Goal: Find specific page/section: Find specific page/section

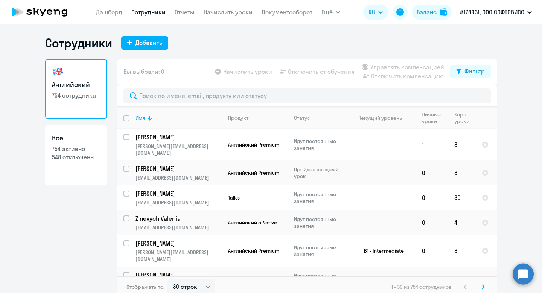
select select "30"
type input "[PERSON_NAME]"
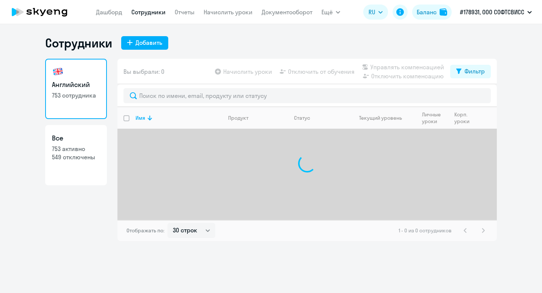
select select "30"
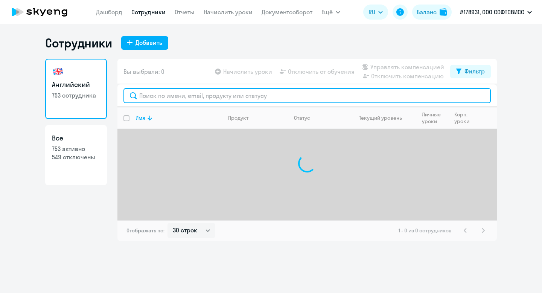
click at [167, 102] on input "text" at bounding box center [308, 95] width 368 height 15
paste input "[PERSON_NAME]"
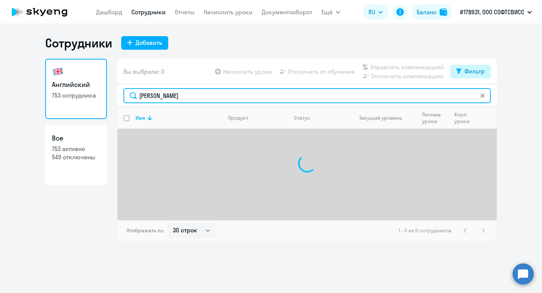
type input "[PERSON_NAME]"
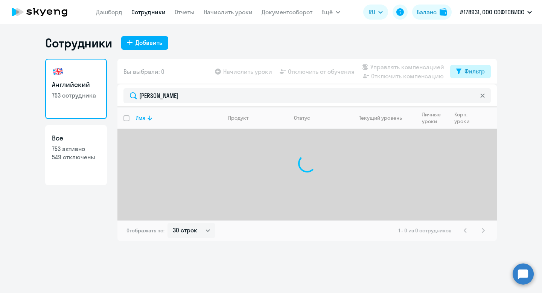
click at [465, 65] on button "Фильтр" at bounding box center [471, 72] width 41 height 14
click at [479, 98] on span at bounding box center [478, 96] width 13 height 8
click at [472, 96] on input "checkbox" at bounding box center [472, 96] width 0 height 0
checkbox input "true"
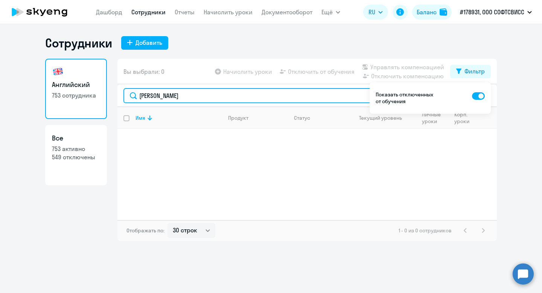
click at [158, 97] on input "[PERSON_NAME]" at bounding box center [308, 95] width 368 height 15
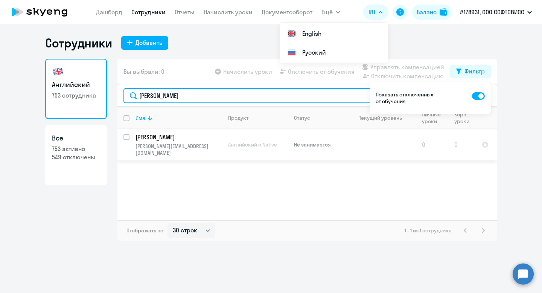
type input "[PERSON_NAME]"
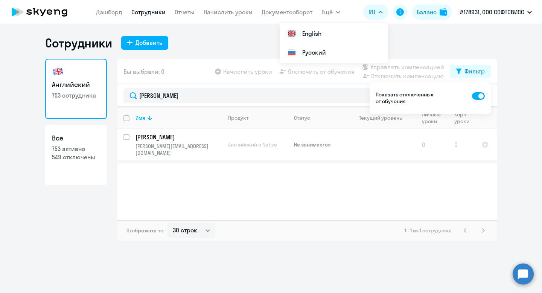
click at [167, 136] on p "[PERSON_NAME]" at bounding box center [178, 137] width 85 height 8
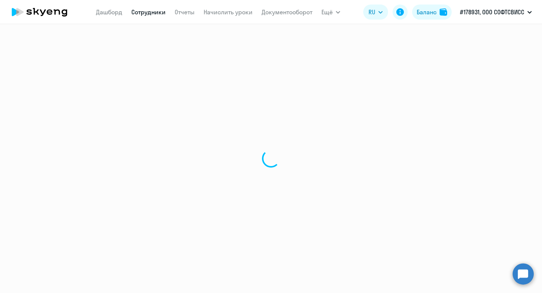
select select "english"
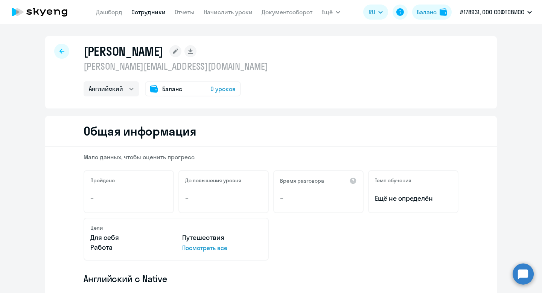
click at [57, 49] on div at bounding box center [61, 51] width 15 height 15
select select "30"
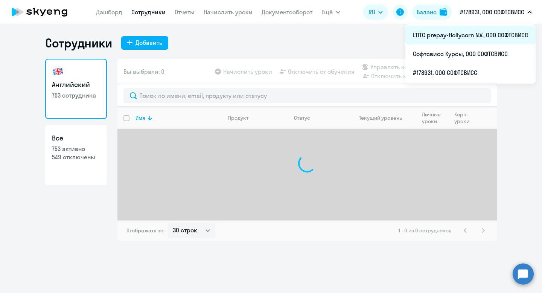
click at [491, 32] on li "LTITC prepay-Hollycorn N.V., ООО СОФТСВИСС" at bounding box center [471, 35] width 130 height 19
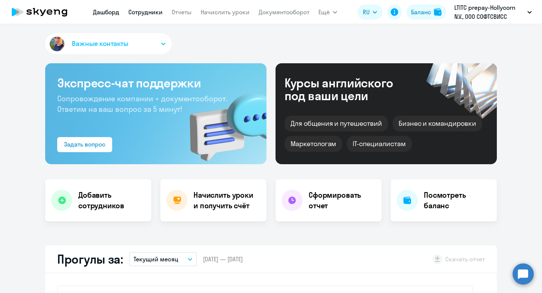
click at [151, 15] on app-menu-item-link "Сотрудники" at bounding box center [145, 12] width 34 height 9
click at [150, 11] on link "Сотрудники" at bounding box center [145, 12] width 34 height 8
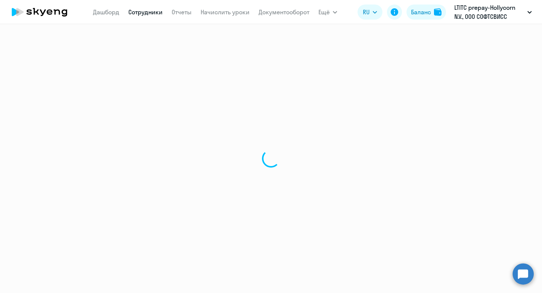
select select "30"
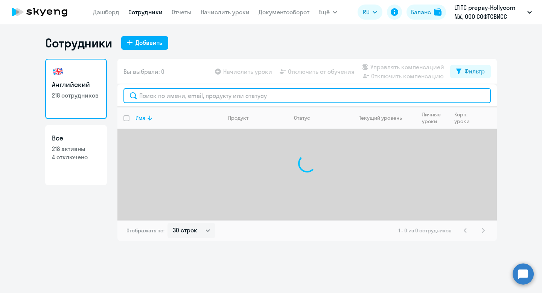
click at [186, 93] on input "text" at bounding box center [308, 95] width 368 height 15
paste input "[PERSON_NAME]"
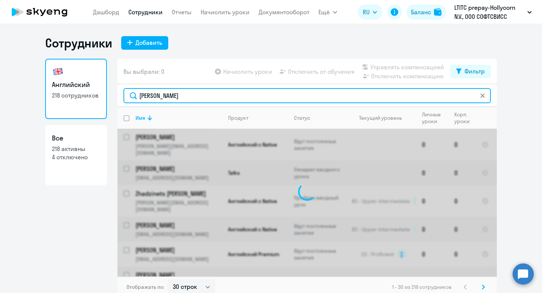
click at [157, 98] on input "[PERSON_NAME]" at bounding box center [308, 95] width 368 height 15
click at [180, 92] on input "[PERSON_NAME]" at bounding box center [308, 95] width 368 height 15
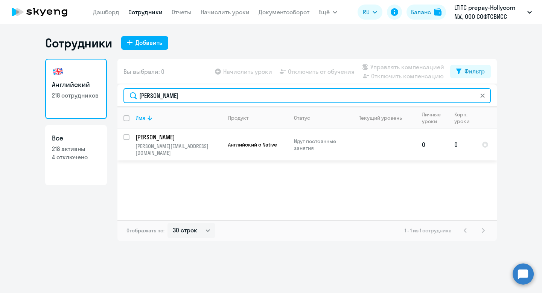
type input "[PERSON_NAME]"
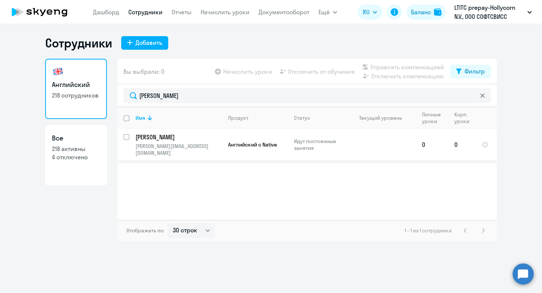
click at [173, 139] on p "[PERSON_NAME]" at bounding box center [178, 137] width 85 height 8
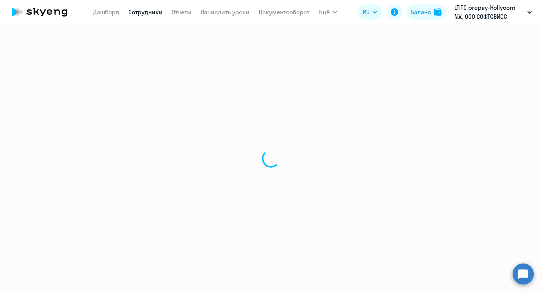
select select "english"
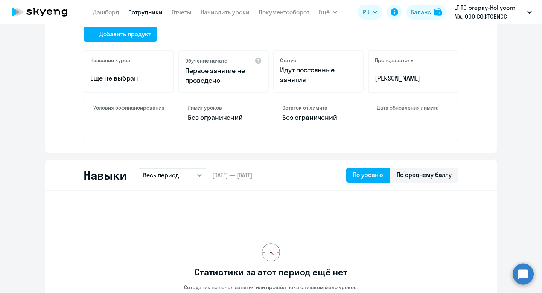
scroll to position [263, 0]
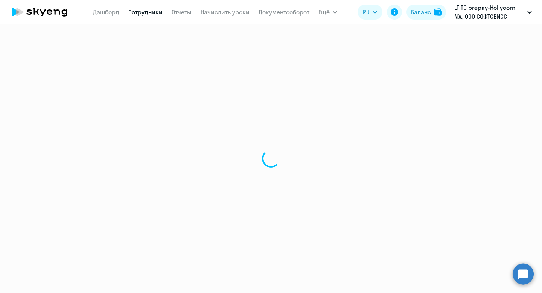
select select "30"
